Goal: Transaction & Acquisition: Purchase product/service

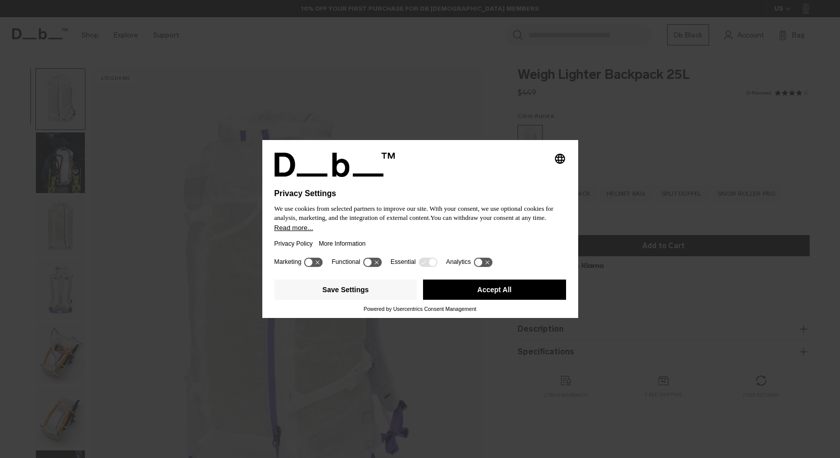
click at [508, 177] on div at bounding box center [421, 183] width 292 height 12
click at [481, 294] on button "Accept All" at bounding box center [494, 290] width 143 height 20
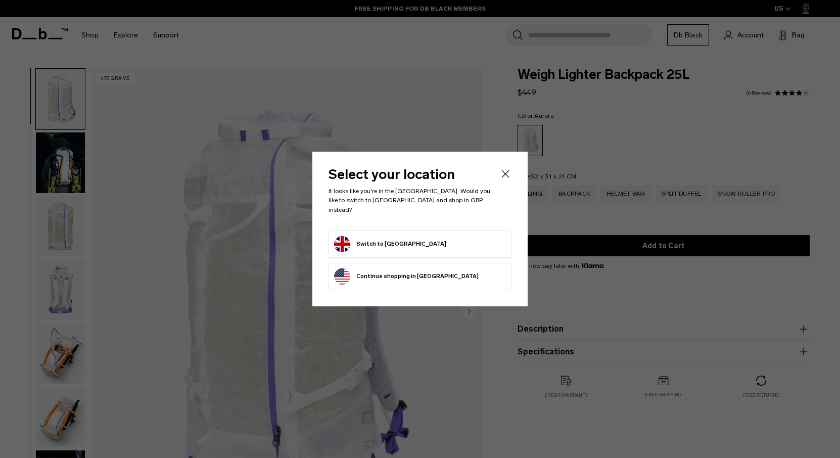
click at [432, 241] on form "Switch to United Kingdom" at bounding box center [420, 244] width 172 height 16
click at [402, 239] on button "Switch to United Kingdom" at bounding box center [390, 244] width 112 height 16
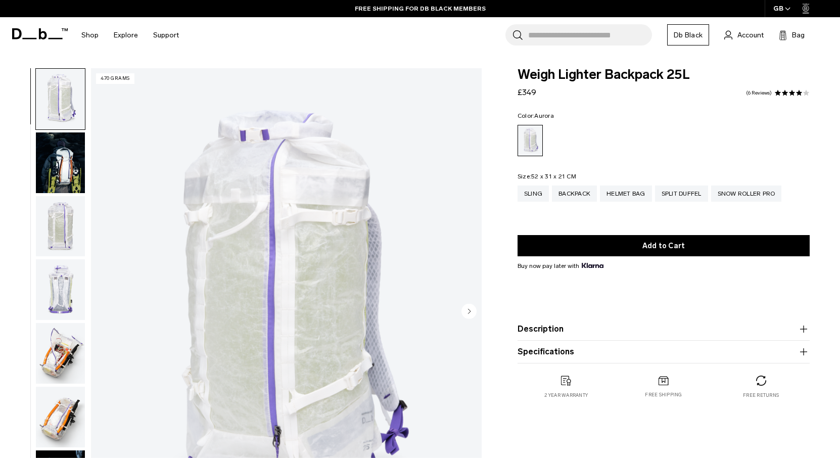
click at [55, 167] on img "button" at bounding box center [60, 162] width 49 height 61
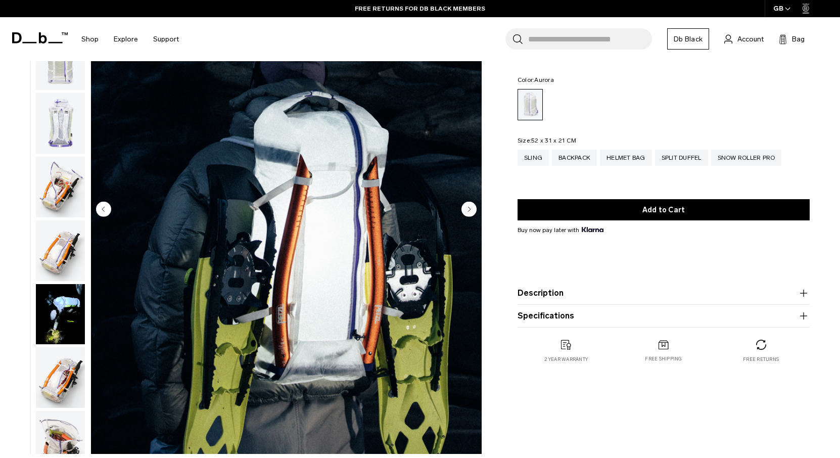
scroll to position [104, 0]
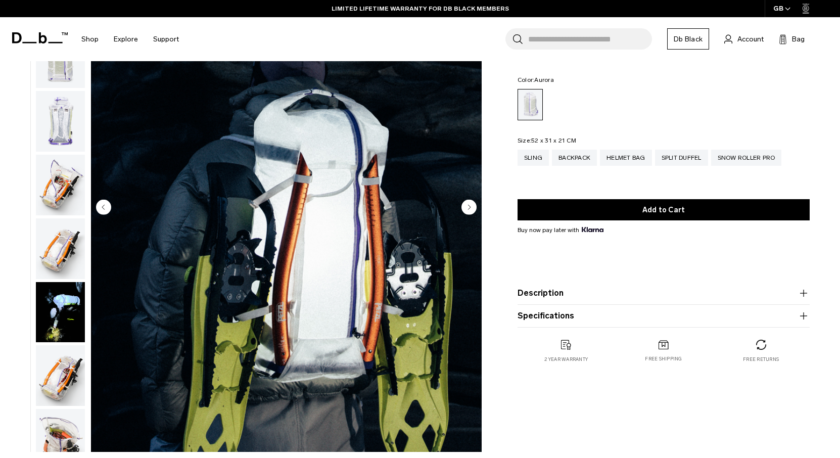
click at [65, 181] on img "button" at bounding box center [60, 185] width 49 height 61
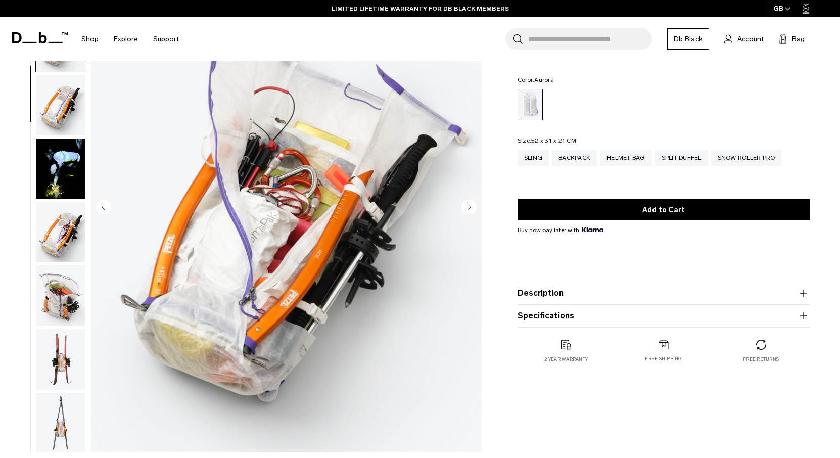
scroll to position [256, 0]
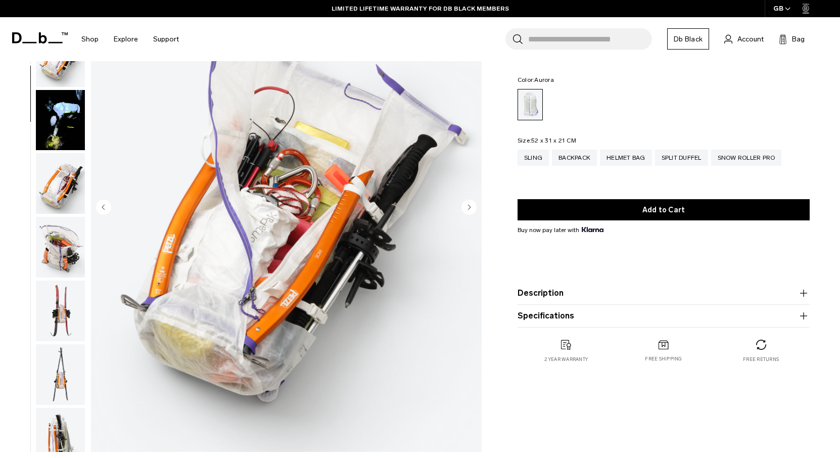
click at [62, 254] on img "button" at bounding box center [60, 247] width 49 height 61
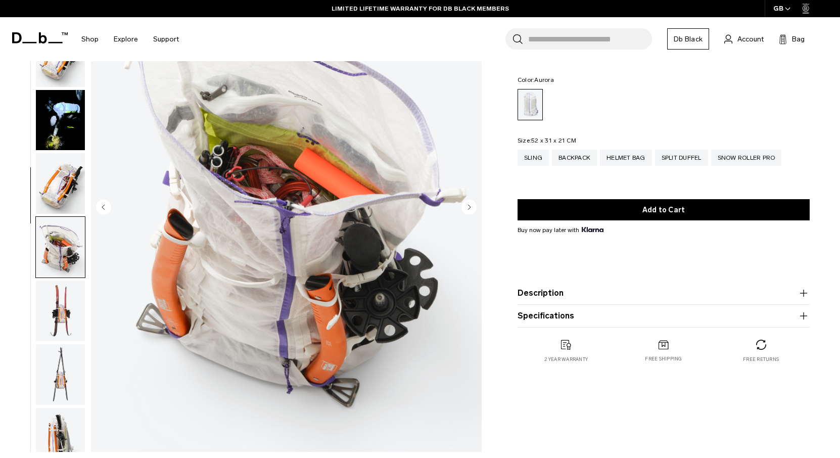
scroll to position [513, 0]
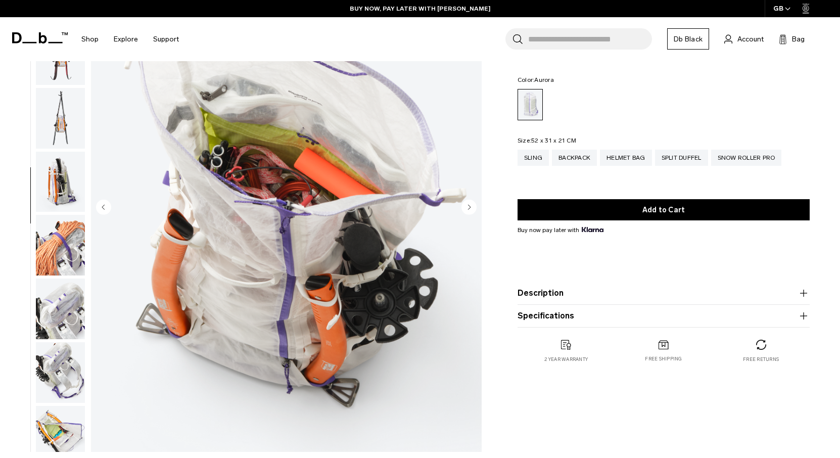
click at [59, 324] on img "button" at bounding box center [60, 309] width 49 height 61
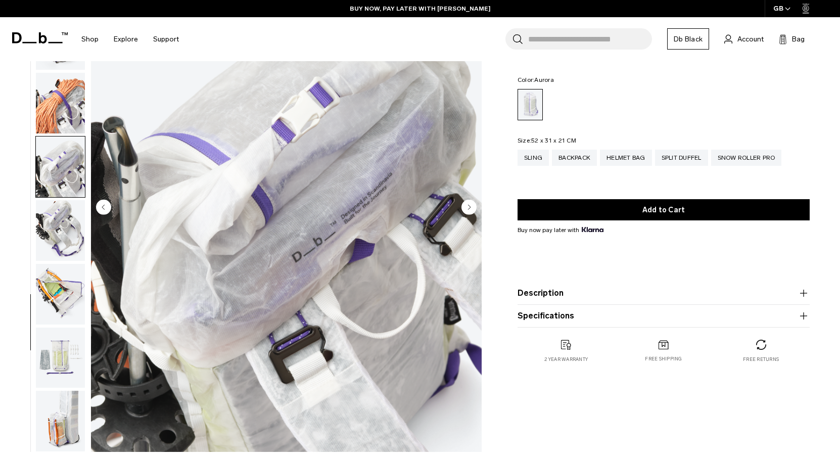
scroll to position [663, 0]
click at [60, 358] on img "button" at bounding box center [60, 358] width 49 height 61
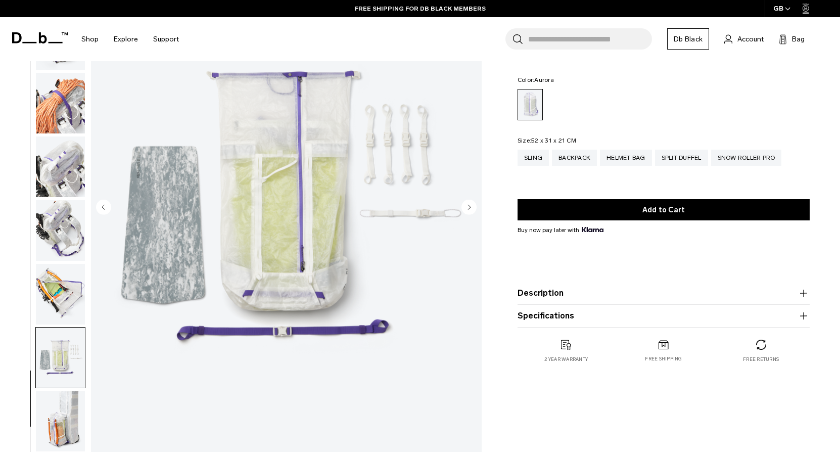
click at [57, 412] on img "button" at bounding box center [60, 421] width 49 height 61
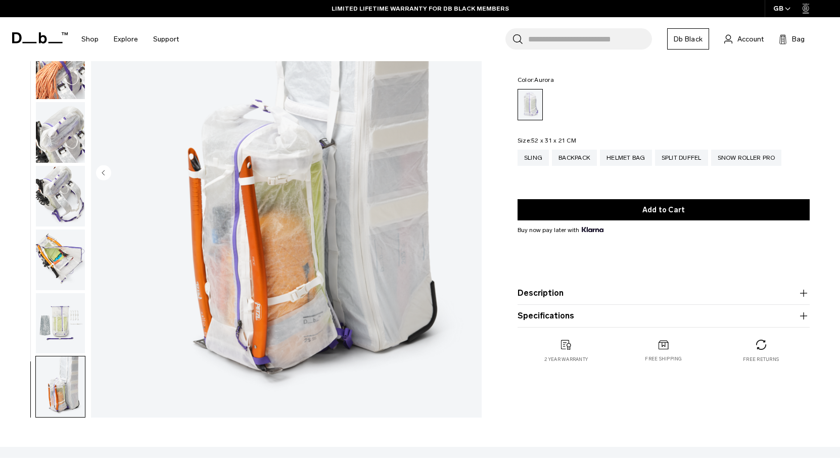
scroll to position [140, 0]
click at [534, 157] on div "Sling" at bounding box center [533, 158] width 31 height 16
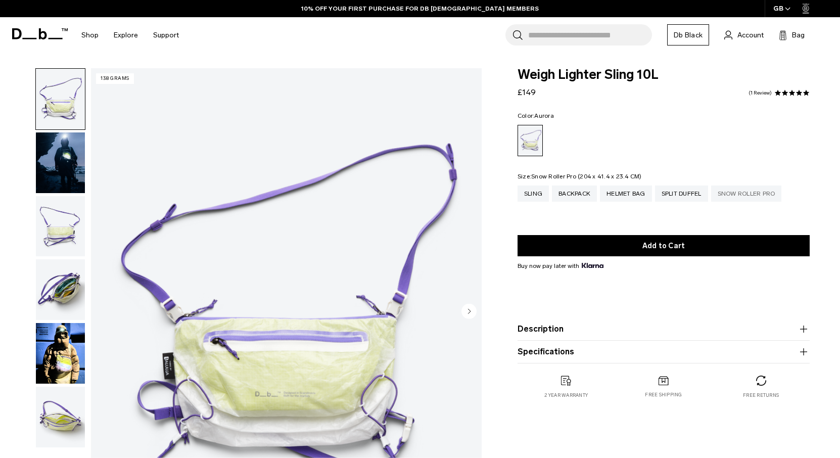
click at [754, 194] on div "Snow Roller Pro" at bounding box center [746, 194] width 71 height 16
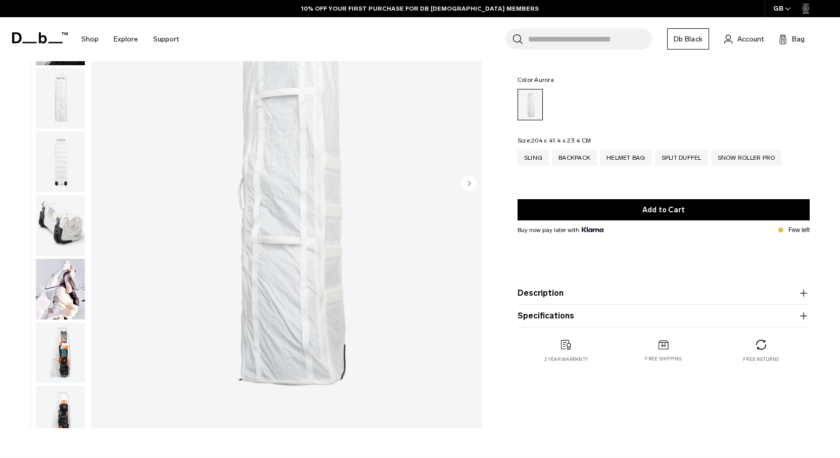
click at [70, 305] on img "button" at bounding box center [60, 289] width 49 height 61
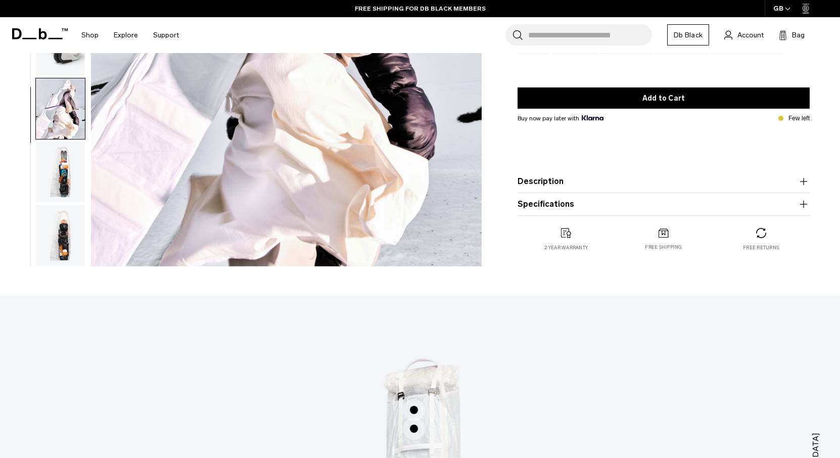
scroll to position [297, 0]
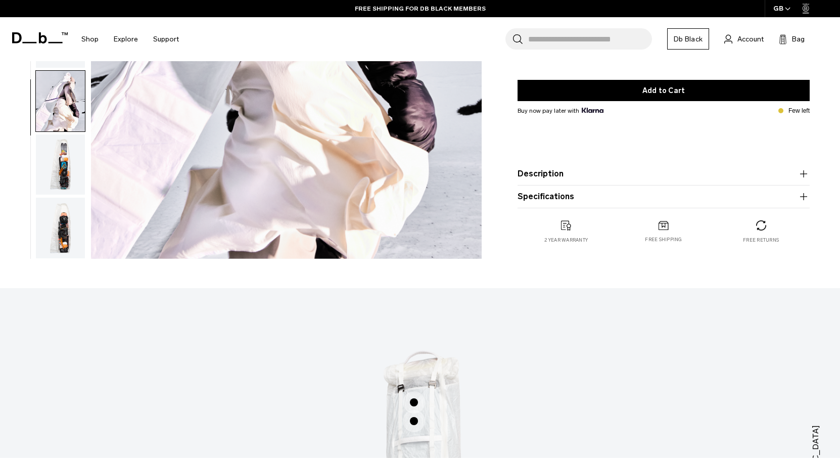
click at [58, 181] on img "button" at bounding box center [60, 164] width 49 height 61
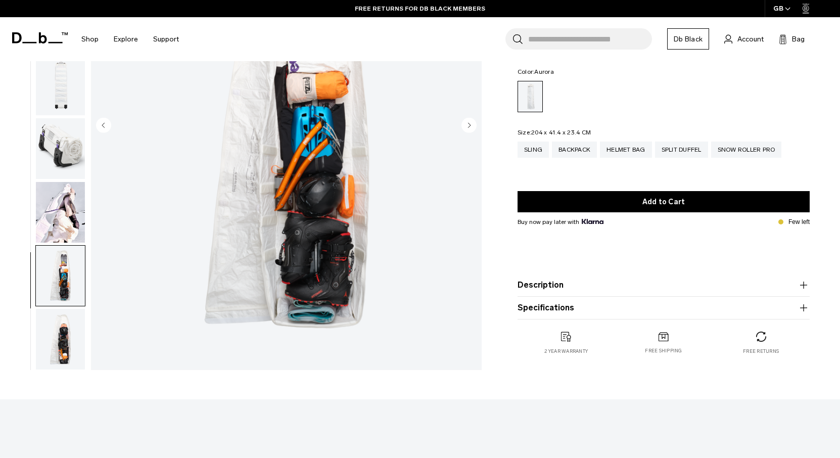
scroll to position [193, 0]
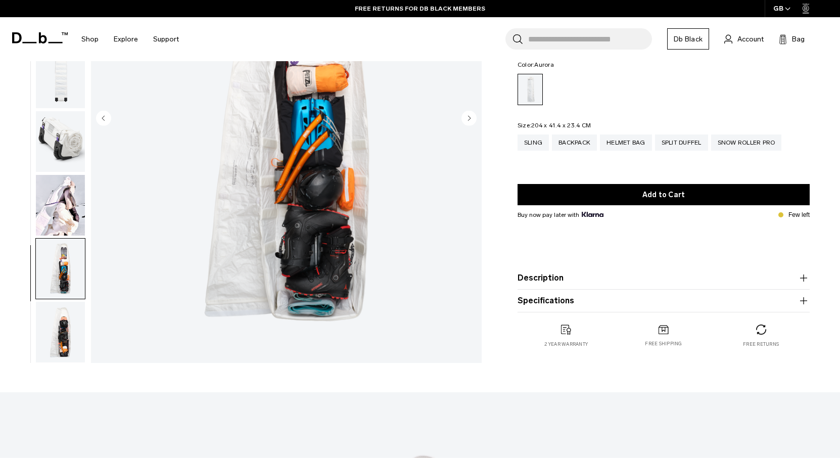
click at [65, 92] on img "button" at bounding box center [60, 78] width 49 height 61
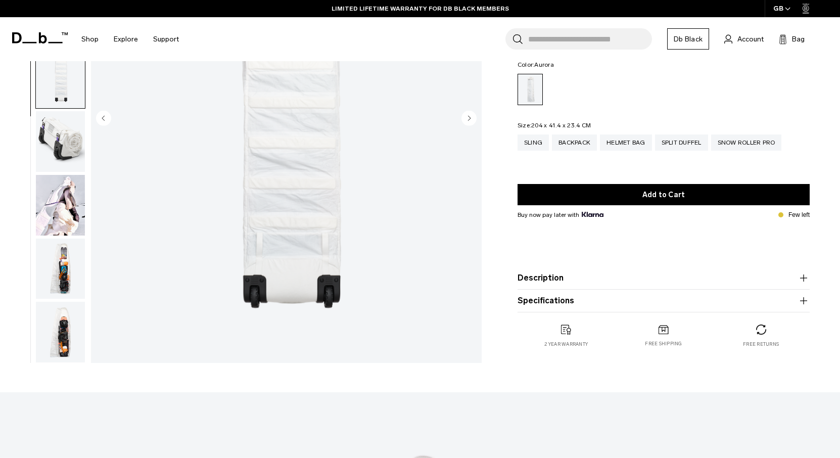
click at [55, 338] on img "button" at bounding box center [60, 332] width 49 height 61
